Goal: Find specific page/section: Find specific page/section

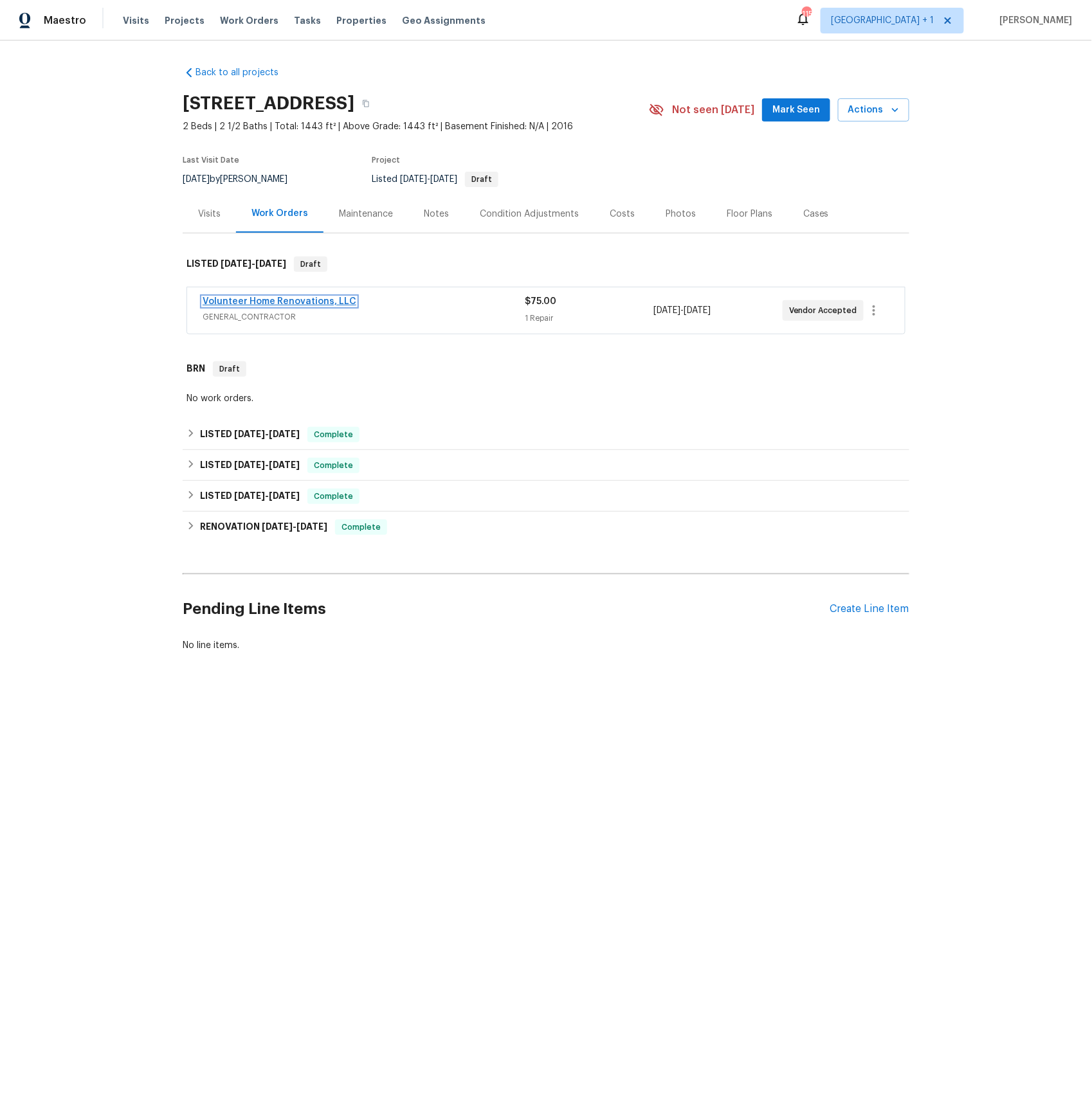
click at [272, 303] on link "Volunteer Home Renovations, LLC" at bounding box center [280, 301] width 154 height 9
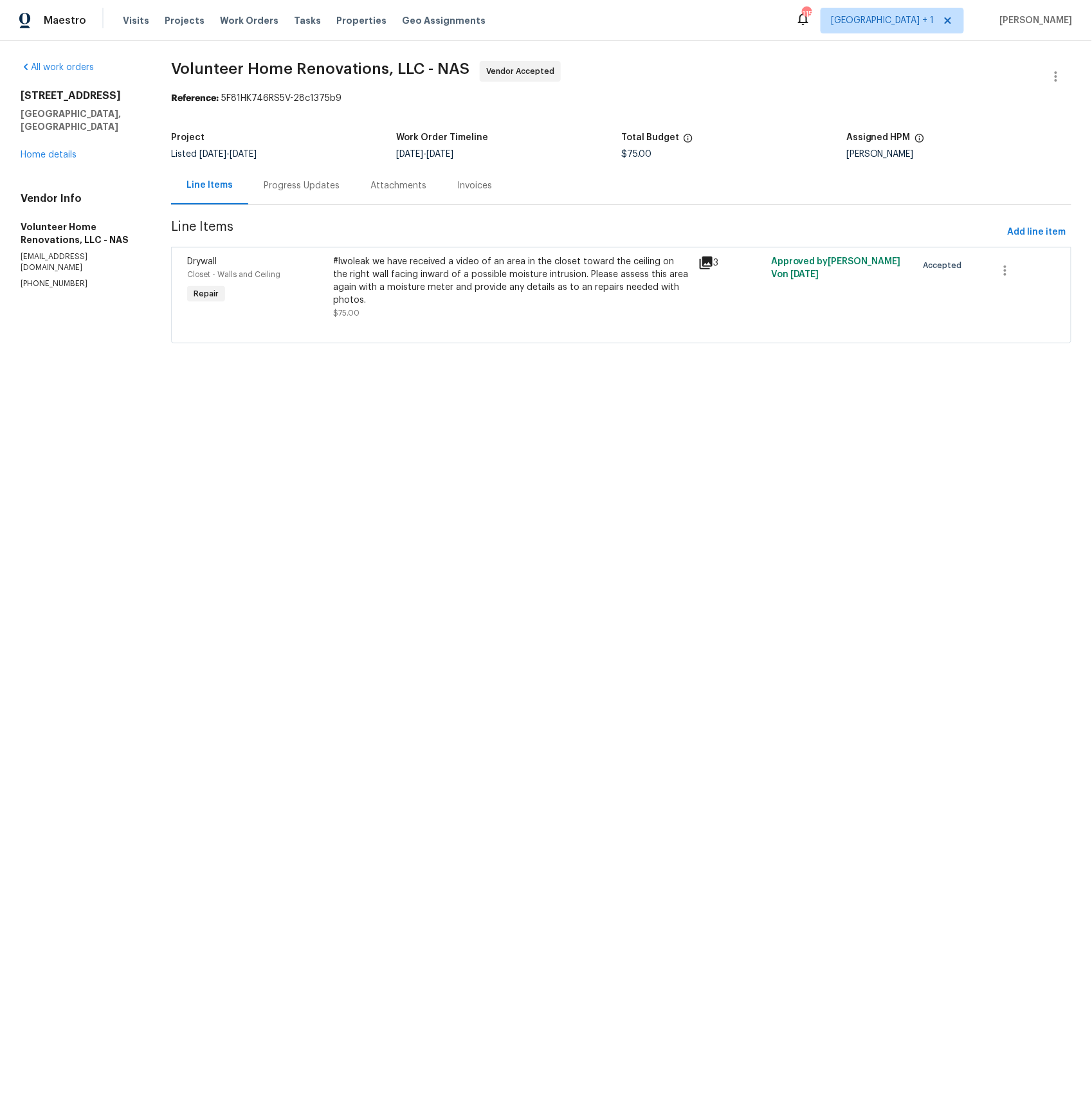
drag, startPoint x: 328, startPoint y: 187, endPoint x: 330, endPoint y: 203, distance: 16.1
click at [327, 187] on div "Progress Updates" at bounding box center [302, 185] width 76 height 13
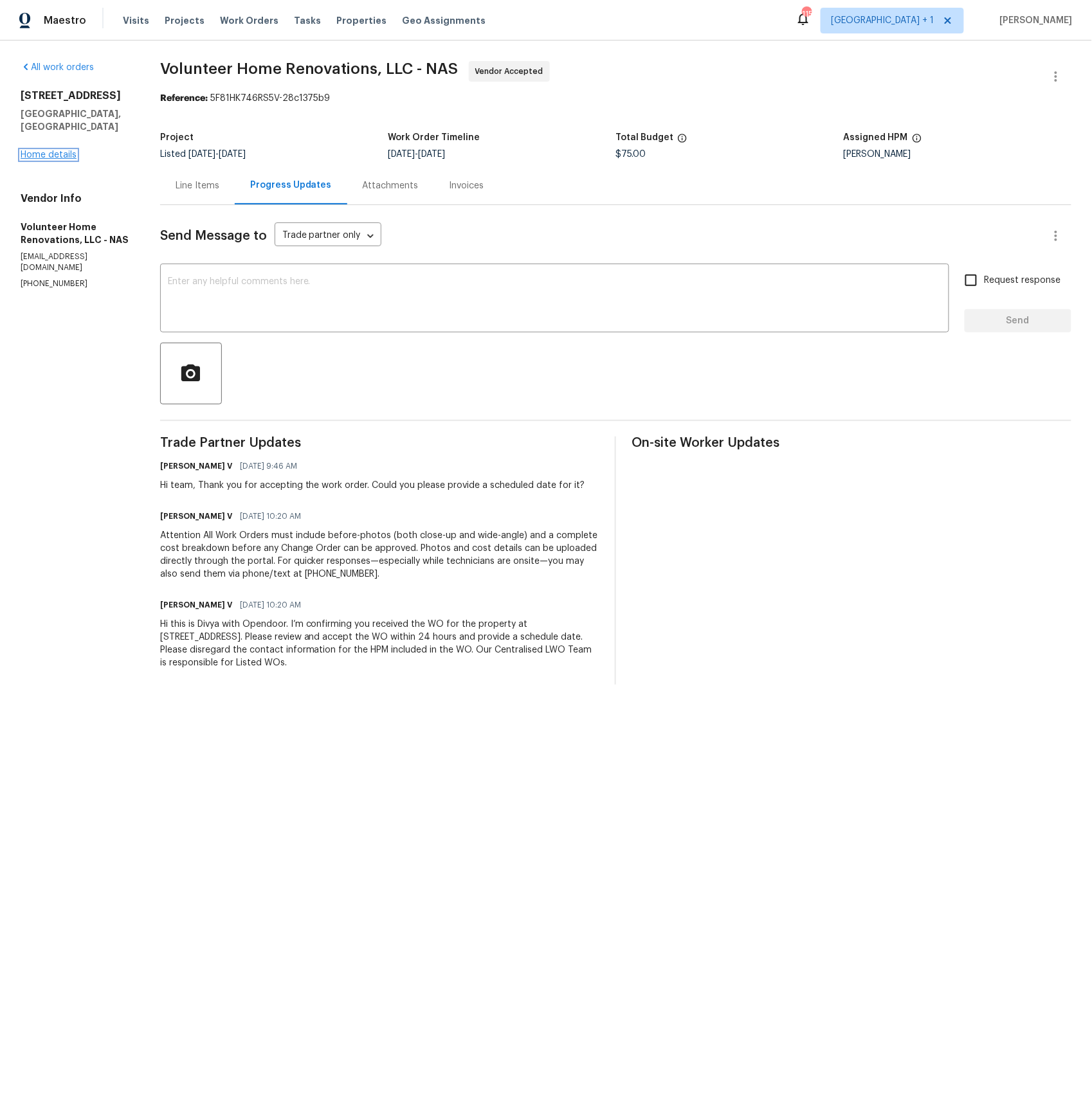
click at [56, 150] on link "Home details" at bounding box center [48, 155] width 56 height 9
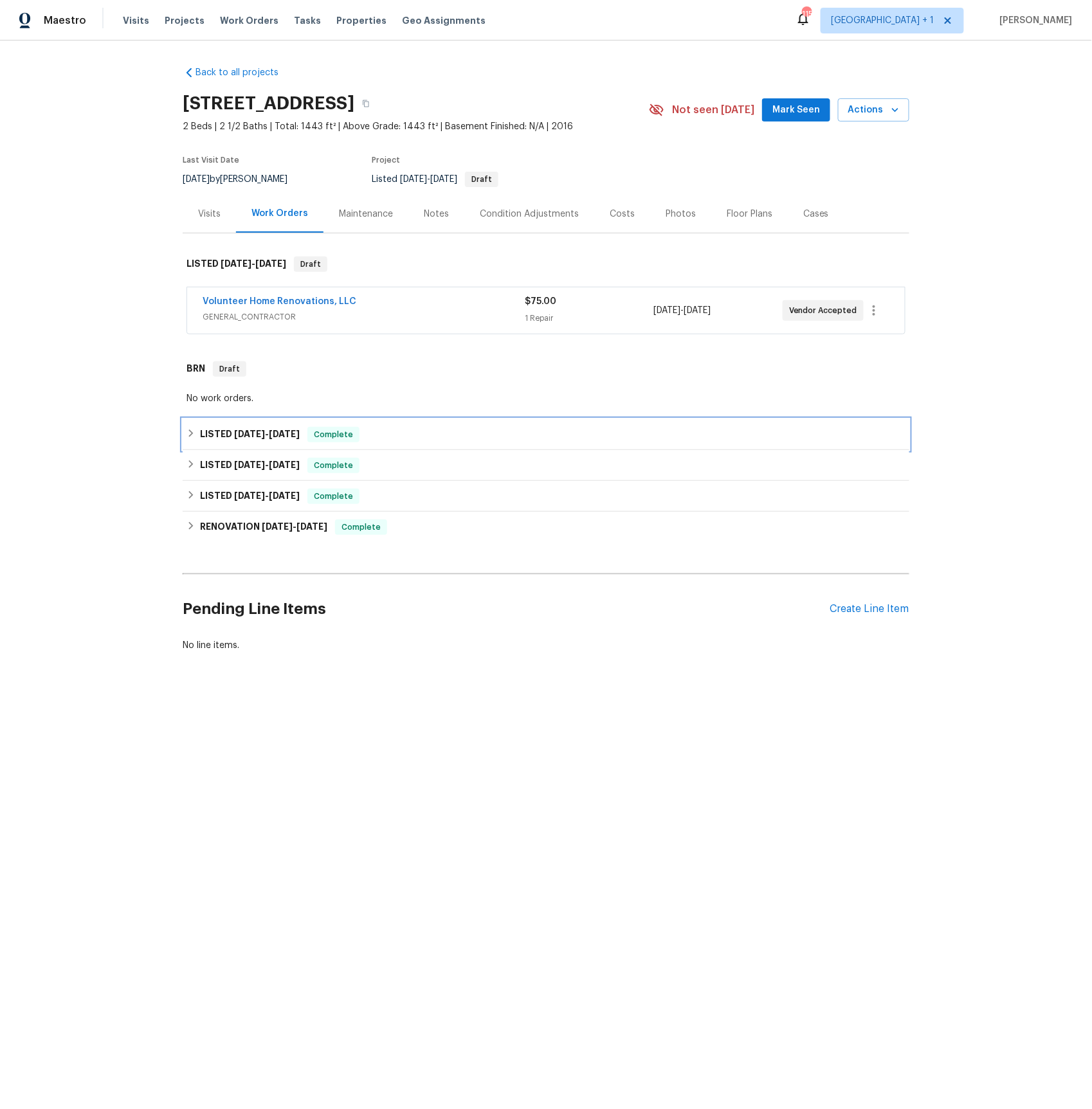
click at [242, 431] on span "[DATE]" at bounding box center [250, 434] width 31 height 9
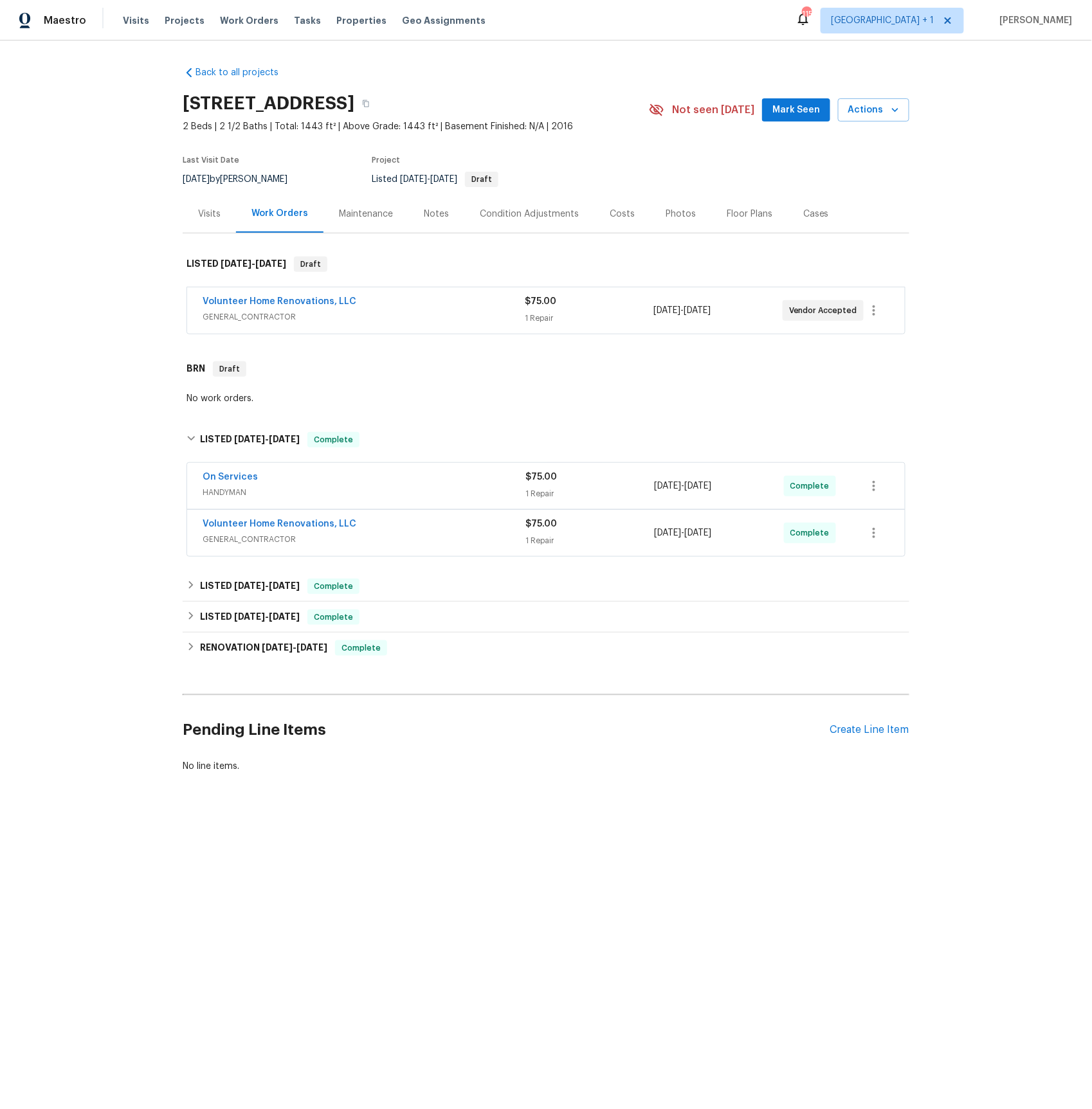
click at [230, 544] on span "GENERAL_CONTRACTOR" at bounding box center [364, 539] width 322 height 13
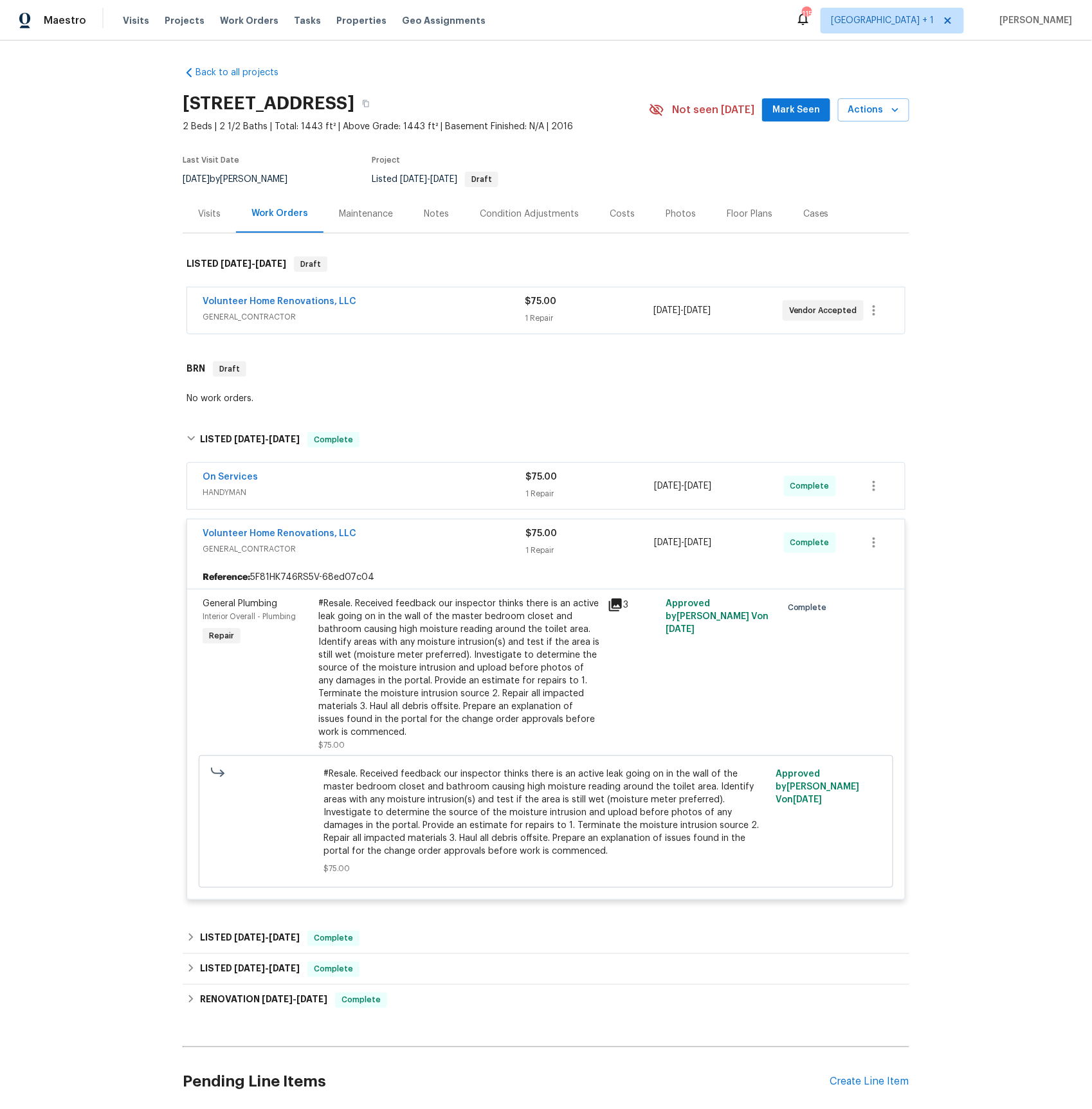
click at [231, 494] on span "HANDYMAN" at bounding box center [364, 492] width 322 height 13
